Goal: Transaction & Acquisition: Purchase product/service

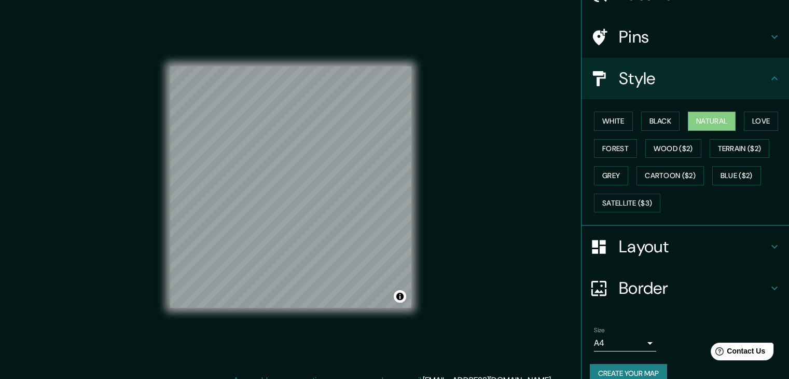
scroll to position [75, 0]
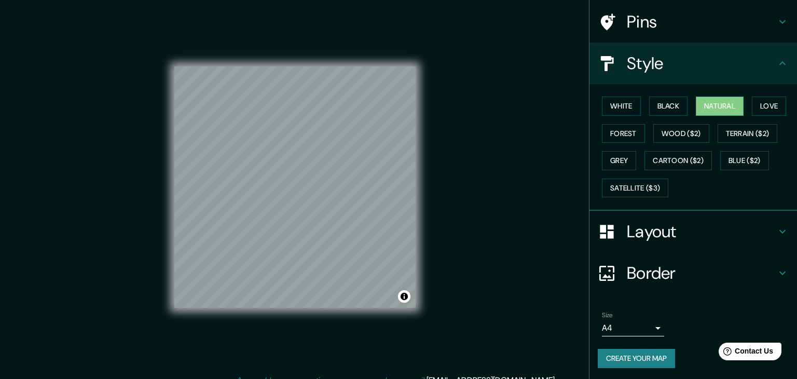
click at [633, 325] on body "Mappin Location [GEOGRAPHIC_DATA][PERSON_NAME], [GEOGRAPHIC_DATA], [GEOGRAPHIC_…" at bounding box center [398, 189] width 797 height 379
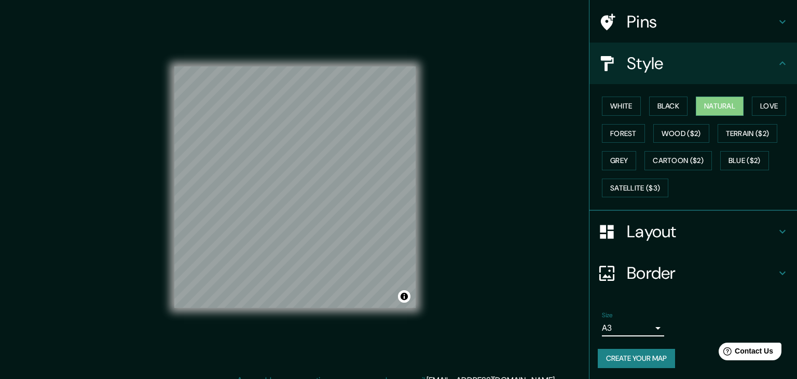
click at [638, 328] on body "Mappin Location [GEOGRAPHIC_DATA][PERSON_NAME], [GEOGRAPHIC_DATA], [GEOGRAPHIC_…" at bounding box center [398, 189] width 797 height 379
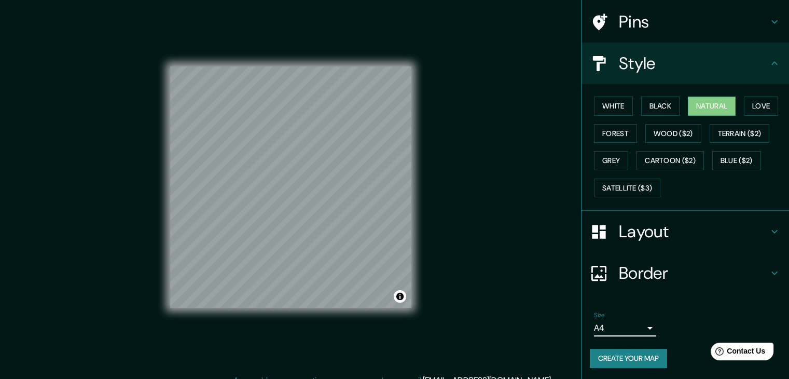
click at [647, 223] on h4 "Layout" at bounding box center [693, 231] width 149 height 21
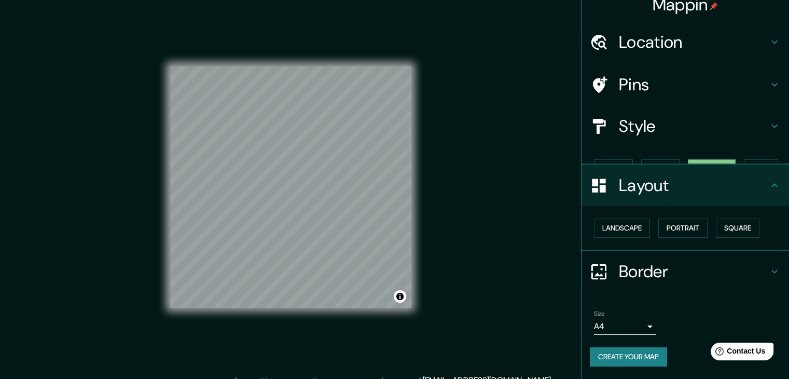
scroll to position [0, 0]
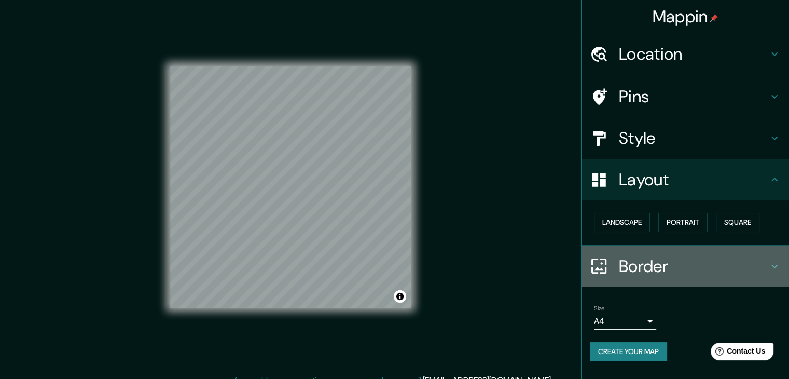
click at [665, 266] on h4 "Border" at bounding box center [693, 266] width 149 height 21
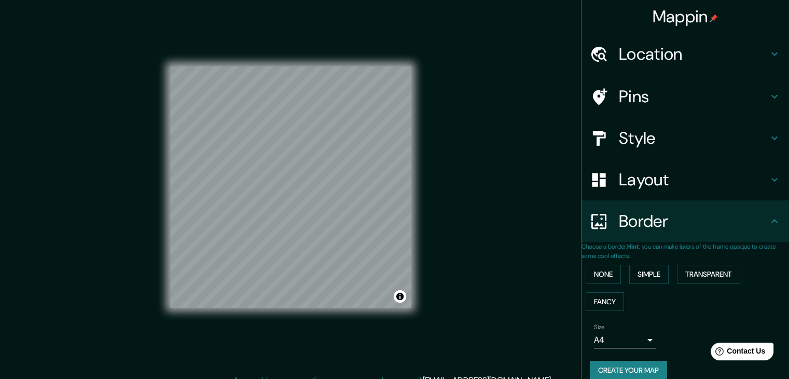
click at [653, 243] on p "Choose a border. Hint : you can make layers of the frame opaque to create some …" at bounding box center [686, 251] width 208 height 19
click at [768, 223] on icon at bounding box center [774, 221] width 12 height 12
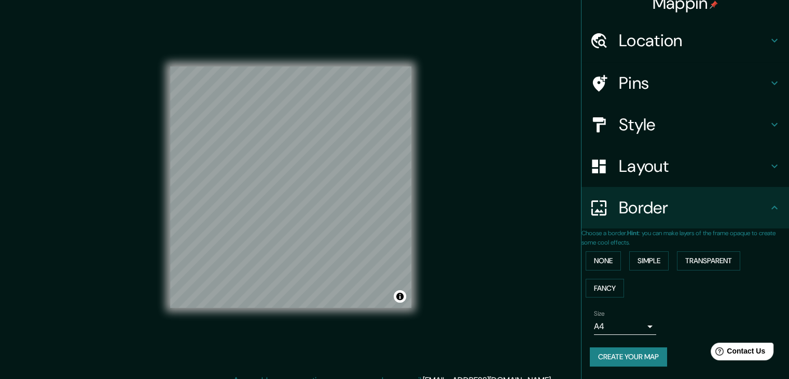
scroll to position [22, 0]
click at [629, 350] on button "Create your map" at bounding box center [628, 356] width 77 height 19
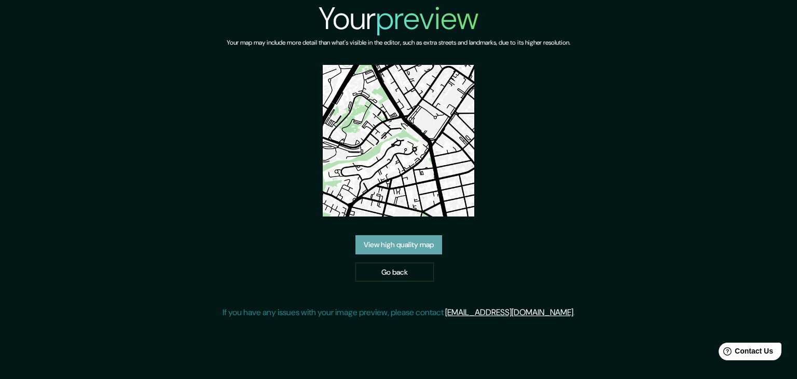
click at [423, 251] on link "View high quality map" at bounding box center [398, 244] width 87 height 19
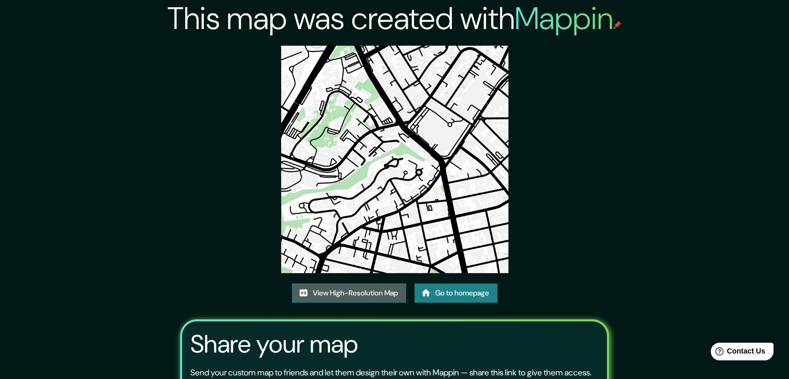
click at [383, 294] on link "View High-Resolution Map" at bounding box center [349, 292] width 114 height 19
